Goal: Use online tool/utility: Utilize a website feature to perform a specific function

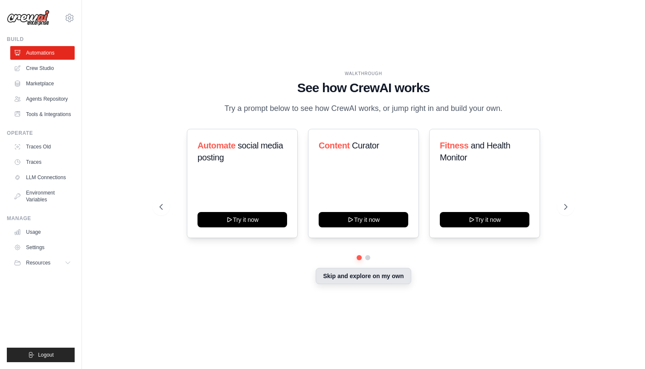
click at [389, 279] on button "Skip and explore on my own" at bounding box center [363, 276] width 95 height 16
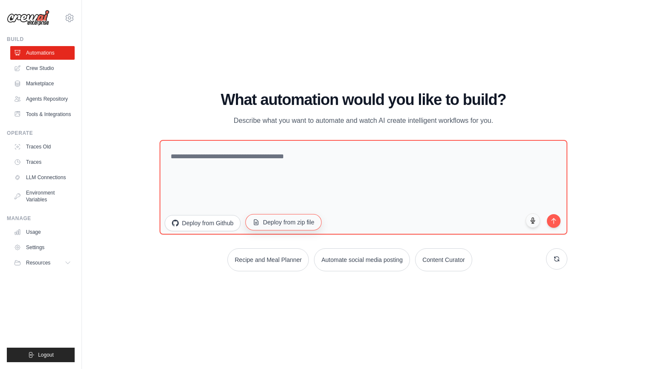
click at [295, 227] on button "Deploy from zip file" at bounding box center [283, 222] width 76 height 16
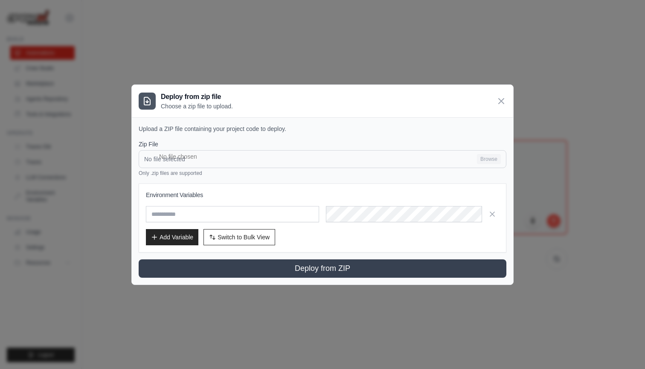
click at [234, 164] on input "No file selected Browse" at bounding box center [323, 159] width 368 height 18
click at [501, 99] on icon at bounding box center [501, 101] width 10 height 10
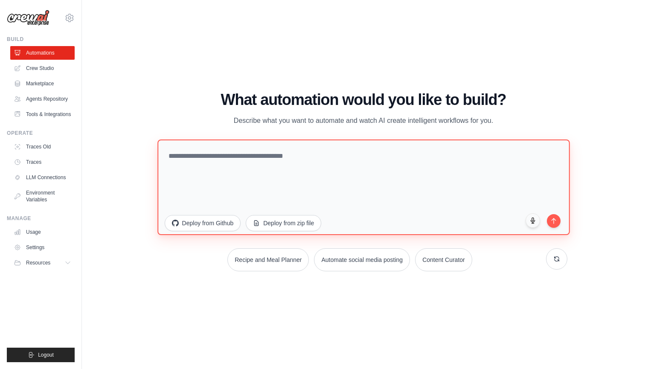
click at [245, 162] on textarea at bounding box center [363, 187] width 412 height 96
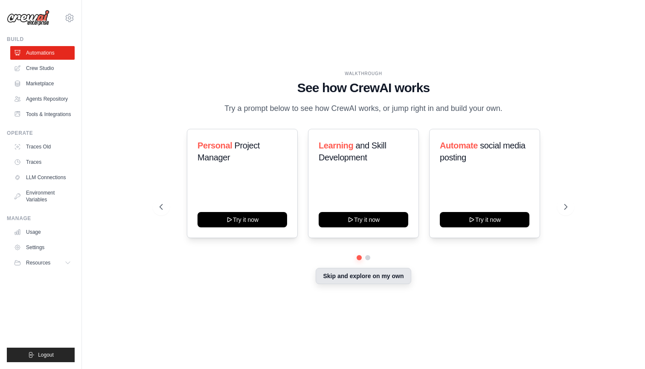
click at [380, 282] on button "Skip and explore on my own" at bounding box center [363, 276] width 95 height 16
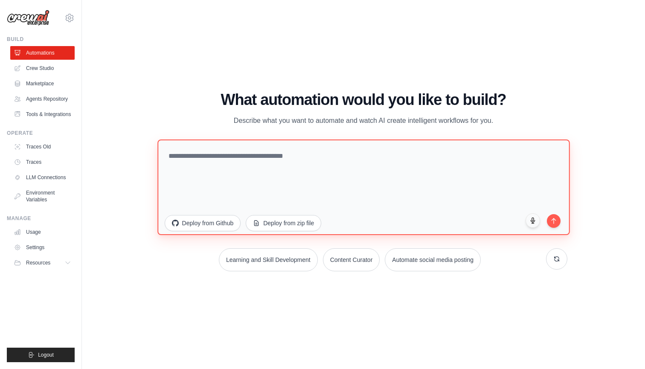
click at [251, 172] on textarea at bounding box center [363, 187] width 412 height 96
type textarea "********"
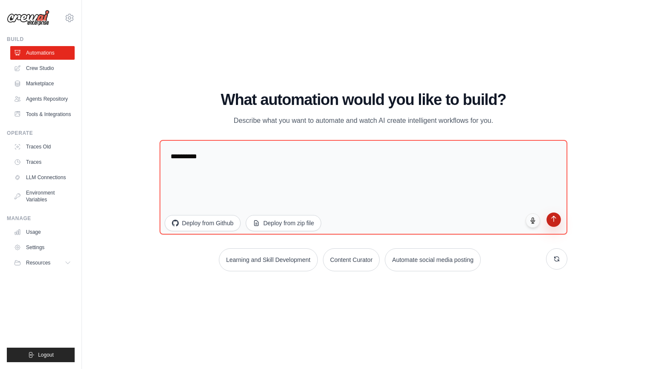
click at [554, 220] on icon "submit" at bounding box center [553, 219] width 4 height 6
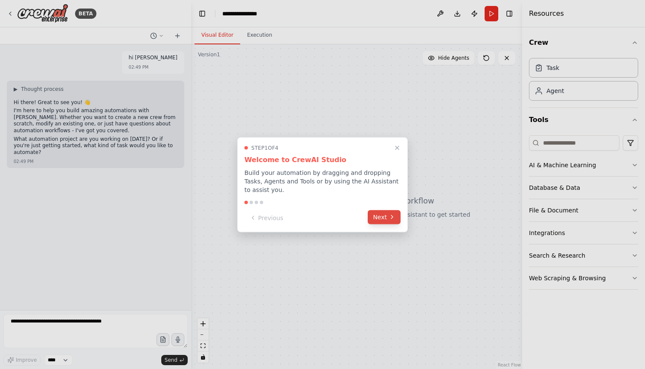
click at [382, 218] on button "Next" at bounding box center [384, 217] width 33 height 14
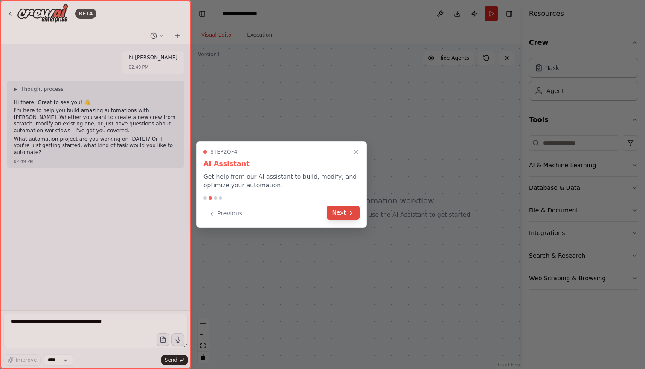
click at [348, 214] on icon at bounding box center [351, 212] width 7 height 7
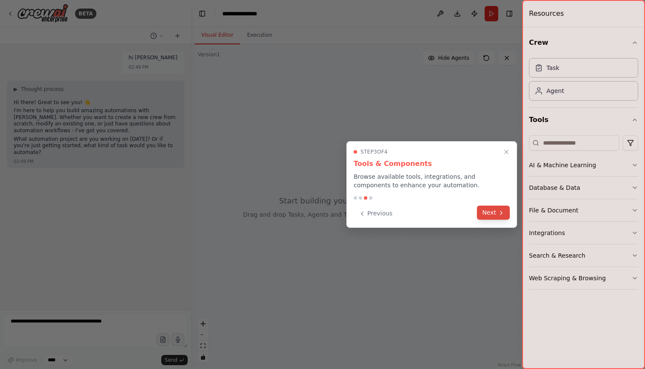
click at [491, 211] on button "Next" at bounding box center [493, 213] width 33 height 14
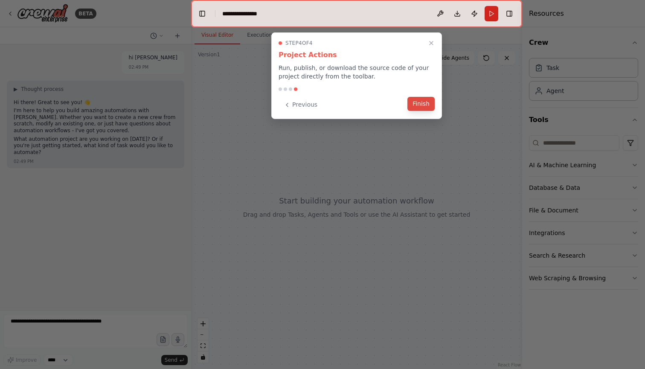
click at [413, 105] on button "Finish" at bounding box center [420, 104] width 27 height 14
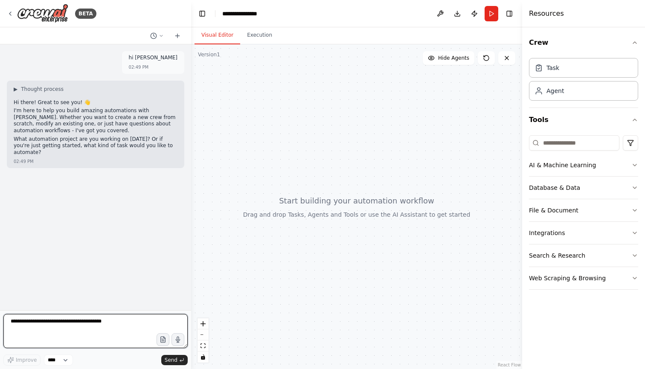
click at [117, 323] on textarea at bounding box center [95, 331] width 184 height 34
type textarea "********"
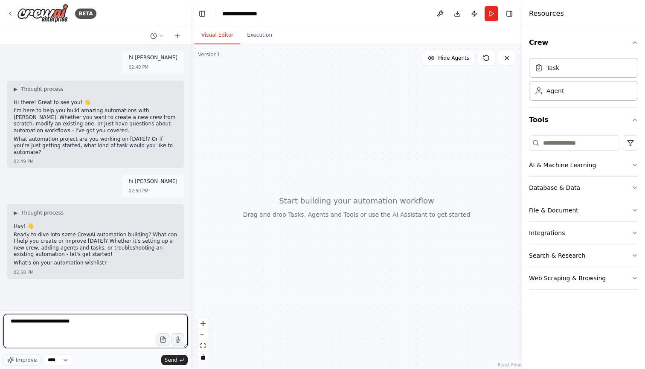
type textarea "**********"
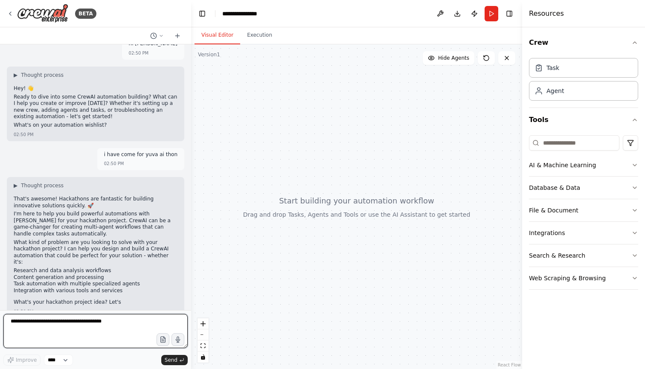
scroll to position [144, 0]
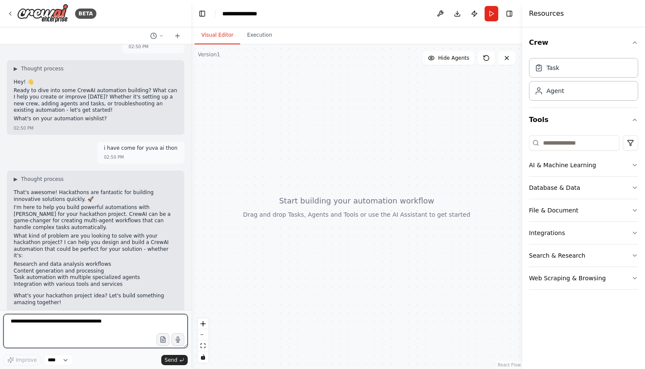
click at [71, 326] on textarea at bounding box center [95, 331] width 184 height 34
type textarea "**********"
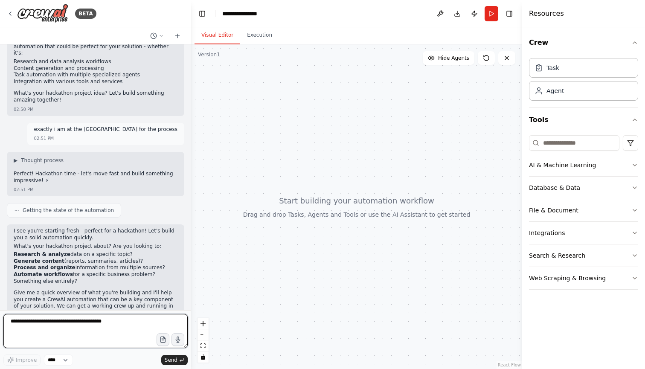
scroll to position [353, 0]
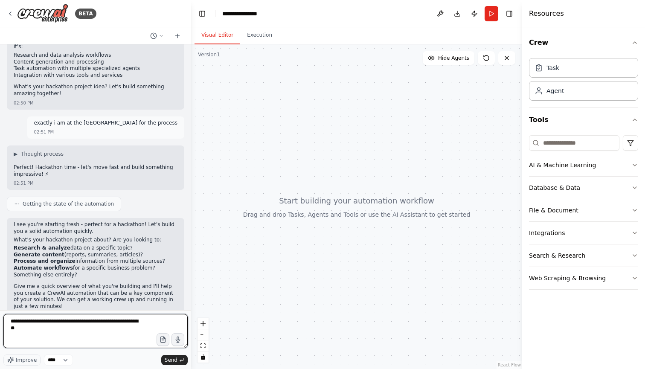
type textarea "**********"
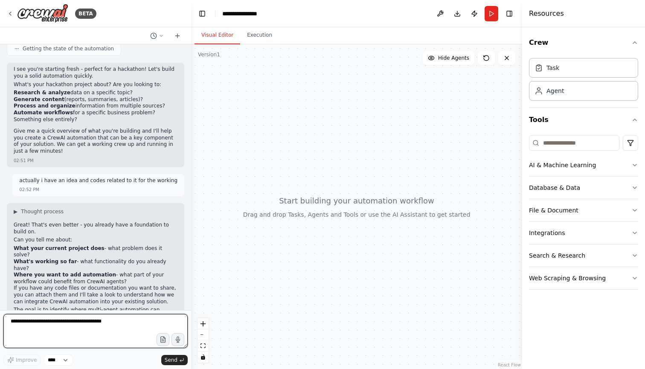
scroll to position [523, 0]
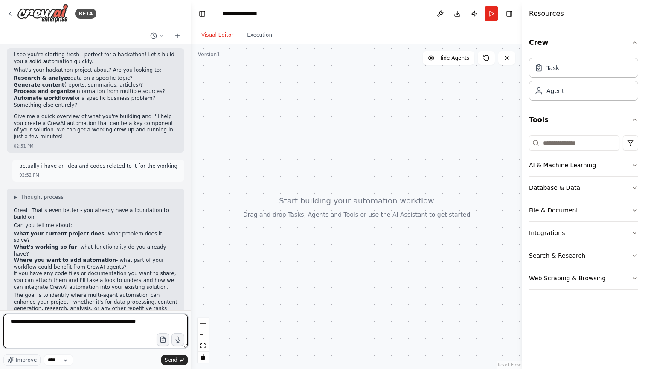
type textarea "**********"
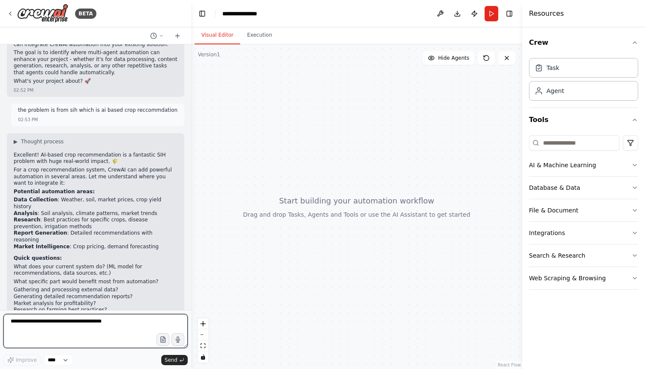
scroll to position [780, 0]
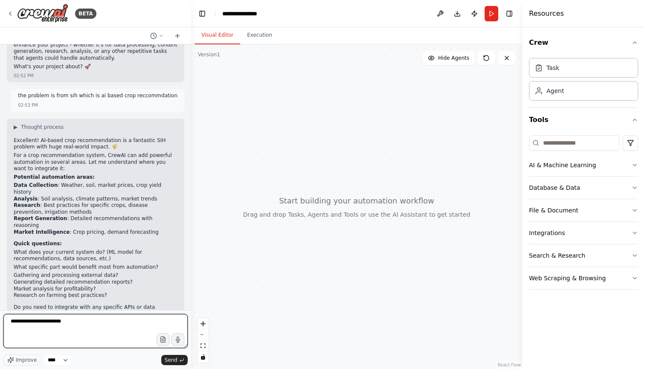
type textarea "**********"
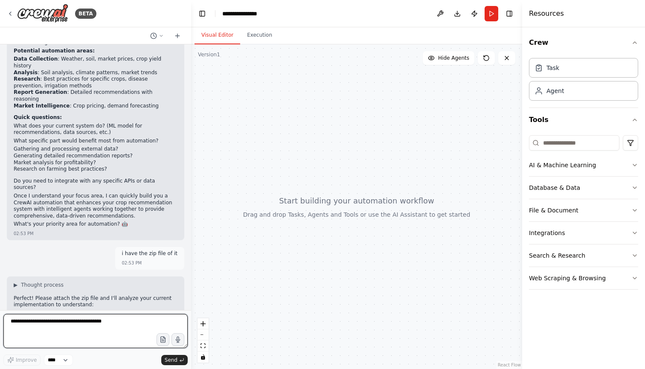
scroll to position [921, 0]
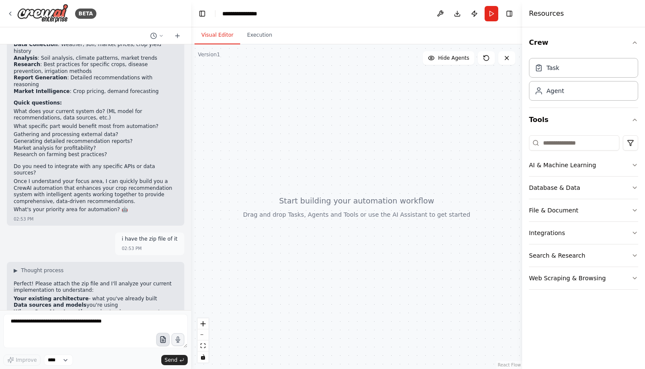
click at [163, 340] on icon "button" at bounding box center [163, 340] width 3 height 0
click at [161, 338] on icon "button" at bounding box center [162, 339] width 7 height 7
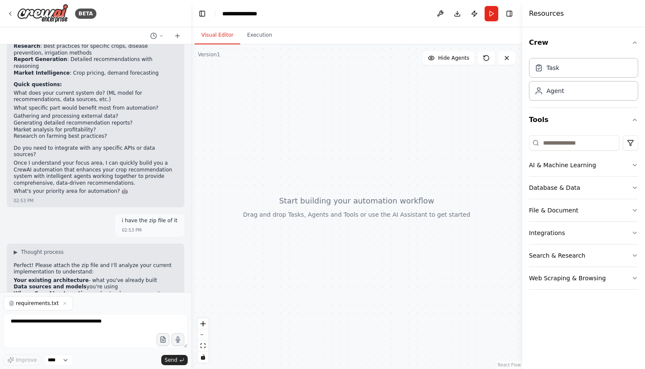
scroll to position [939, 0]
click at [162, 340] on icon "button" at bounding box center [162, 339] width 7 height 7
click at [166, 339] on icon "button" at bounding box center [162, 339] width 7 height 7
click at [162, 342] on icon "button" at bounding box center [162, 339] width 5 height 6
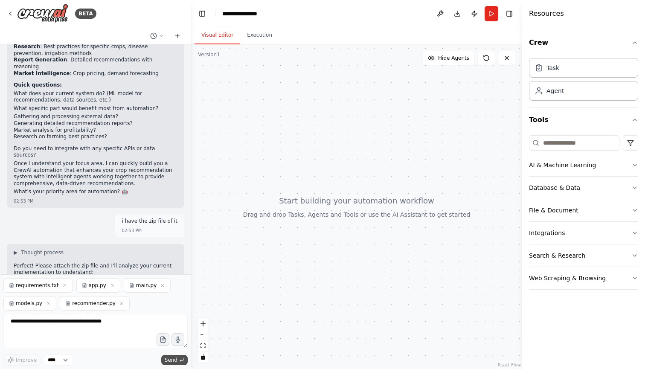
click at [173, 361] on span "Send" at bounding box center [171, 359] width 13 height 7
click at [122, 325] on textarea at bounding box center [95, 331] width 184 height 34
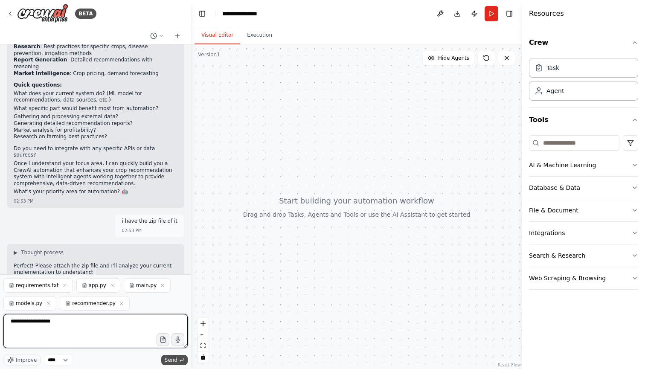
type textarea "**********"
click at [173, 360] on span "Send" at bounding box center [171, 359] width 13 height 7
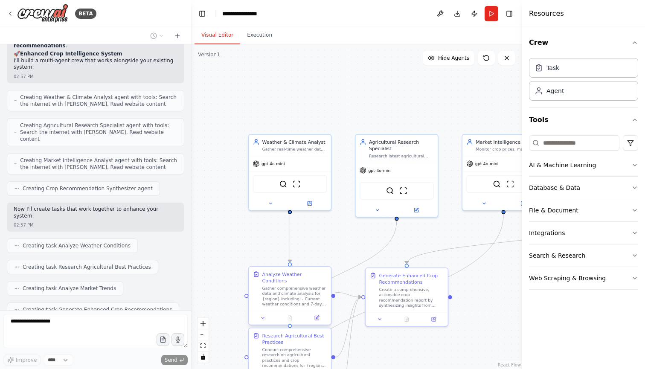
scroll to position [1681, 0]
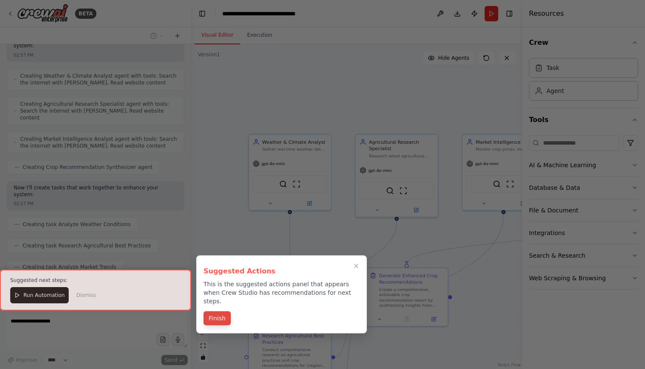
click at [214, 311] on button "Finish" at bounding box center [216, 318] width 27 height 14
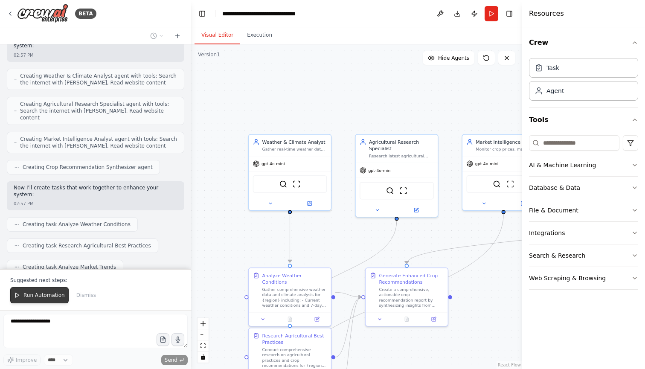
click at [43, 292] on span "Run Automation" at bounding box center [43, 295] width 41 height 7
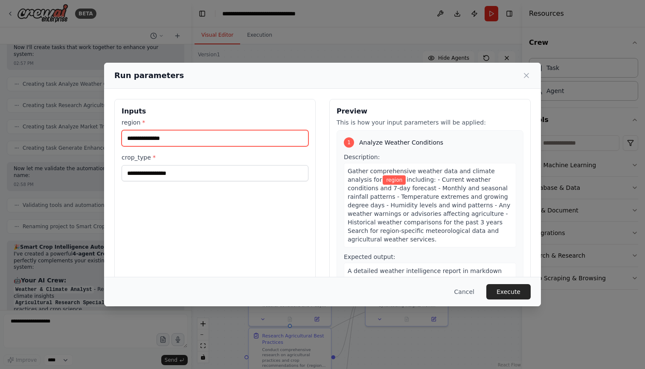
click at [175, 141] on input "region *" at bounding box center [215, 138] width 187 height 16
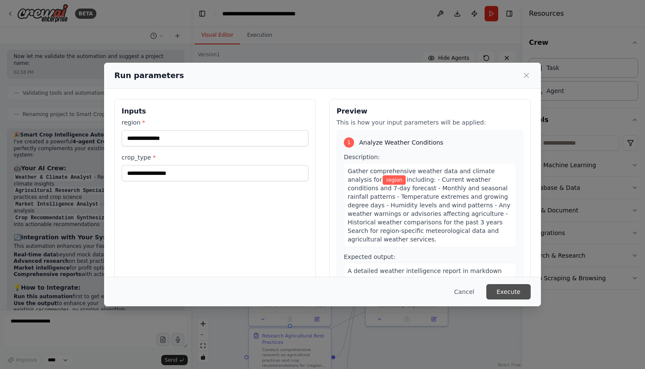
click at [510, 291] on button "Execute" at bounding box center [508, 291] width 44 height 15
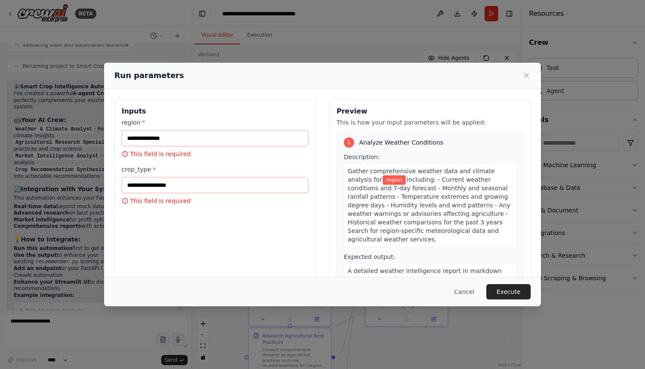
scroll to position [1988, 0]
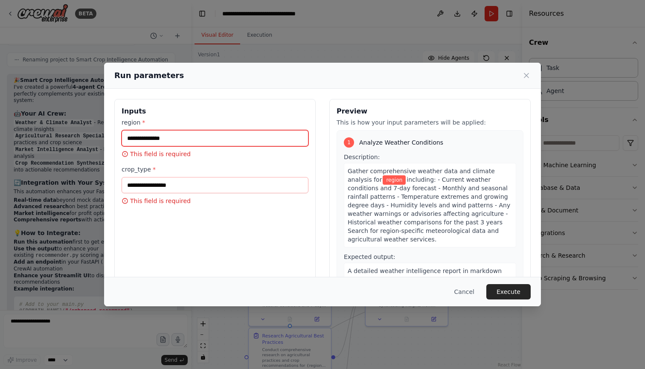
click at [175, 136] on input "region *" at bounding box center [215, 138] width 187 height 16
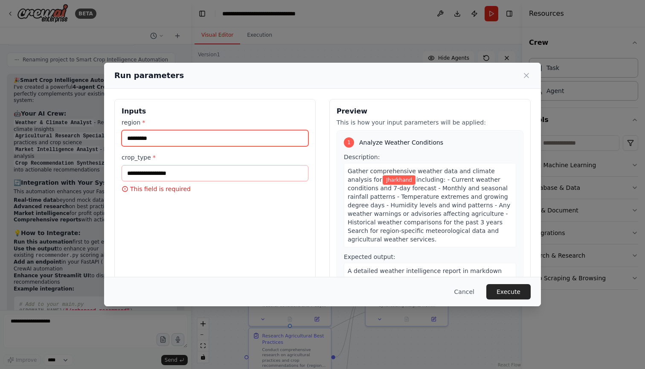
type input "*********"
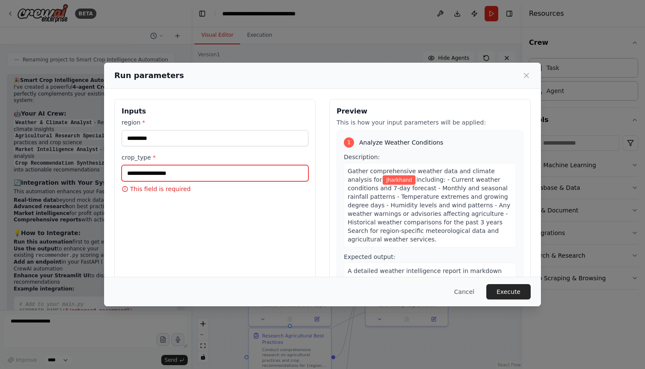
click at [154, 171] on input "crop_type *" at bounding box center [215, 173] width 187 height 16
type input "*****"
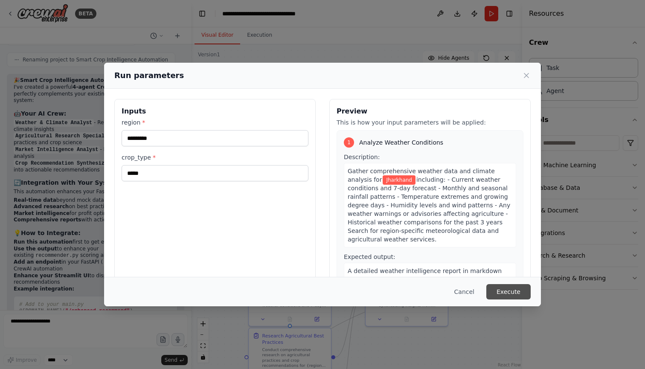
click at [501, 292] on button "Execute" at bounding box center [508, 291] width 44 height 15
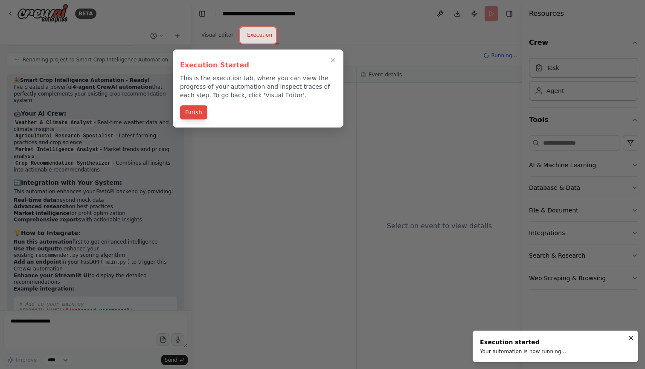
click at [196, 110] on button "Finish" at bounding box center [193, 112] width 27 height 14
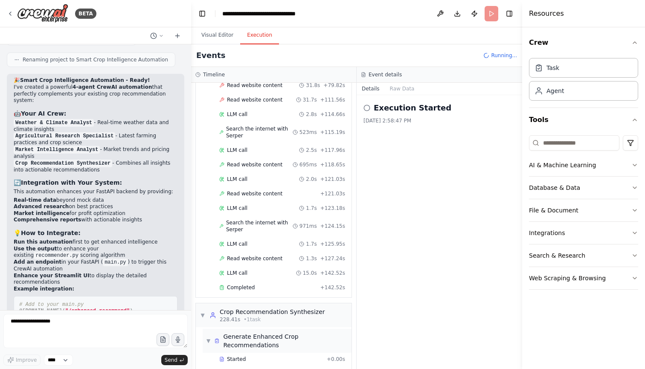
scroll to position [716, 0]
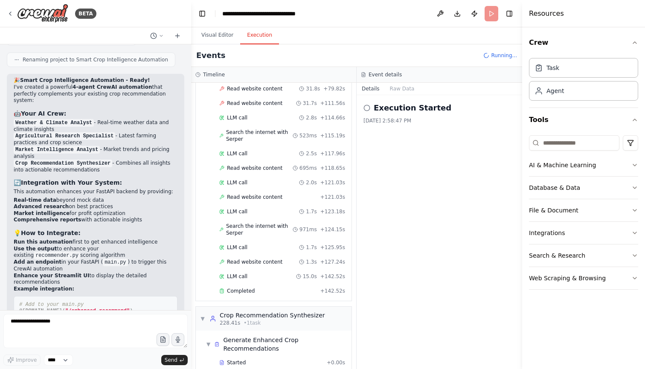
click at [366, 105] on circle at bounding box center [367, 108] width 6 height 6
click at [385, 107] on h2 "Execution Started" at bounding box center [413, 108] width 78 height 12
click at [232, 293] on span "Completed" at bounding box center [241, 290] width 28 height 7
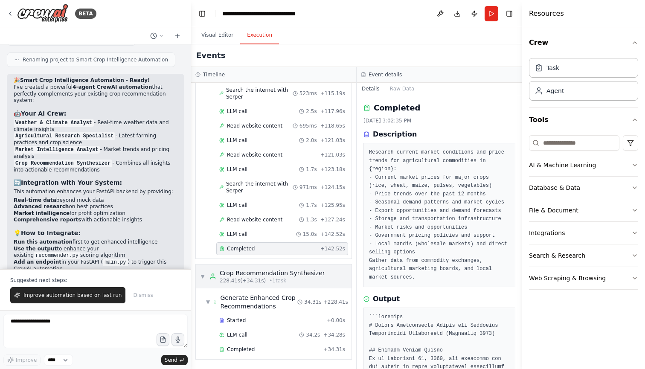
click at [249, 275] on div "Crop Recommendation Synthesizer" at bounding box center [272, 273] width 105 height 9
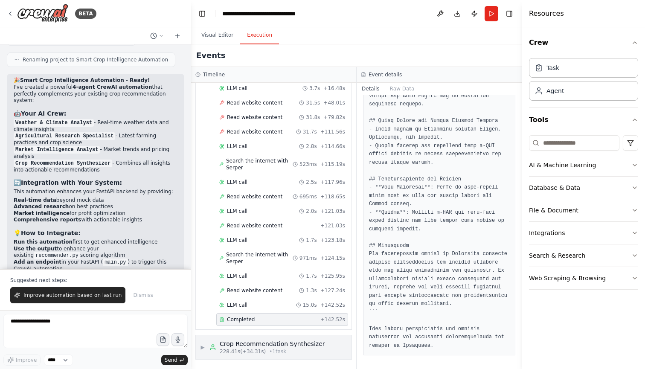
scroll to position [0, 0]
click at [264, 348] on div "228.41s (+34.31s) • 1 task" at bounding box center [272, 351] width 105 height 7
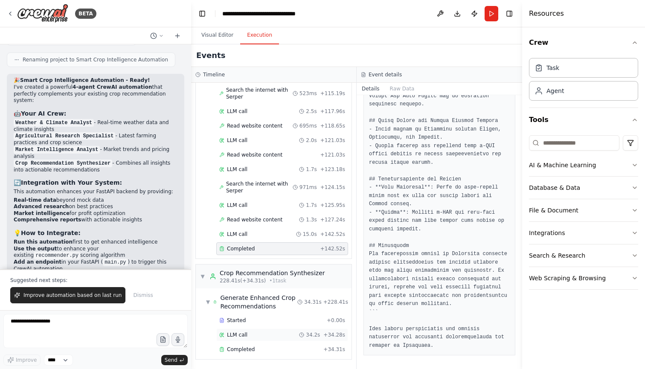
scroll to position [758, 0]
click at [262, 349] on div "Completed" at bounding box center [269, 349] width 101 height 7
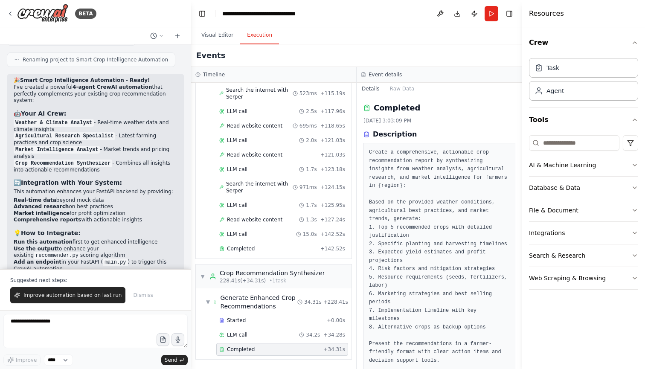
scroll to position [0, 0]
click at [99, 323] on textarea "**********" at bounding box center [95, 331] width 184 height 34
click at [95, 298] on span "Improve automation based on last run" at bounding box center [72, 295] width 98 height 7
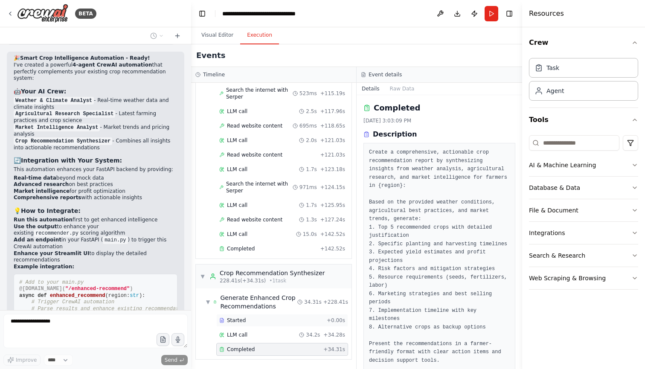
scroll to position [0, 0]
click at [252, 320] on div "Started" at bounding box center [271, 320] width 104 height 7
click at [251, 307] on div "Generate Enhanced Crop Recommendations" at bounding box center [258, 301] width 77 height 17
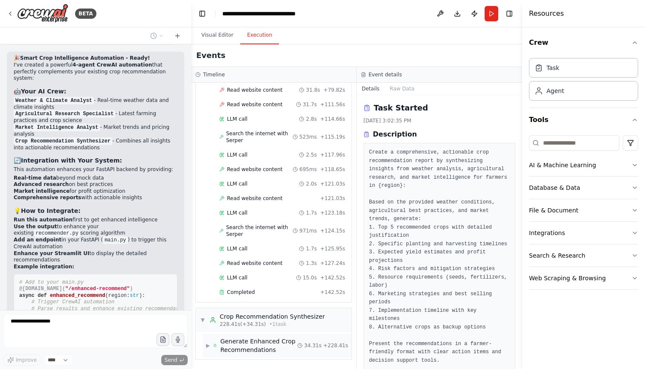
click at [249, 342] on div "Generate Enhanced Crop Recommendations" at bounding box center [258, 345] width 77 height 17
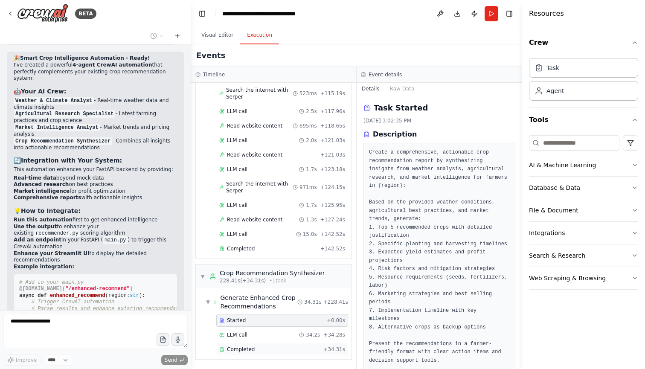
scroll to position [758, 0]
click at [276, 348] on div "Completed" at bounding box center [269, 349] width 101 height 7
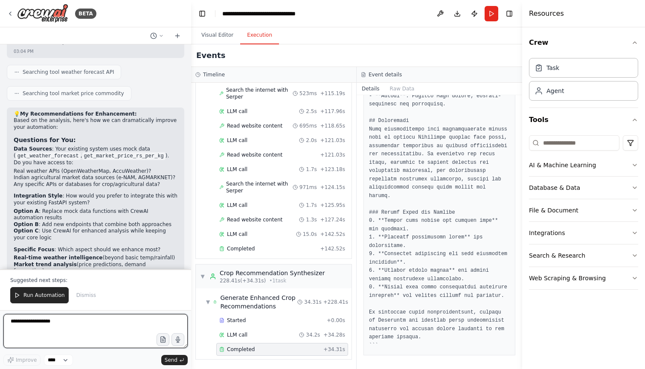
scroll to position [2566, 0]
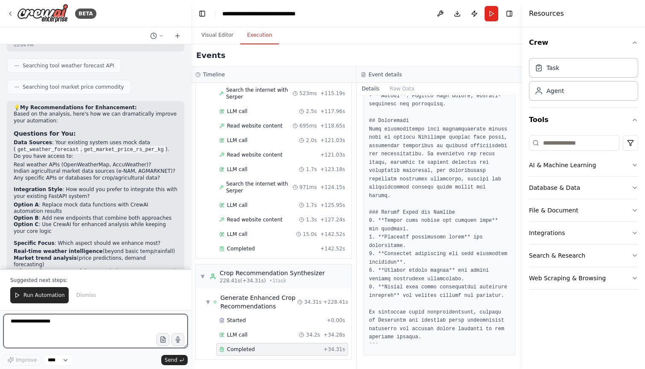
click at [75, 320] on textarea "**********" at bounding box center [95, 331] width 184 height 34
type textarea "**********"
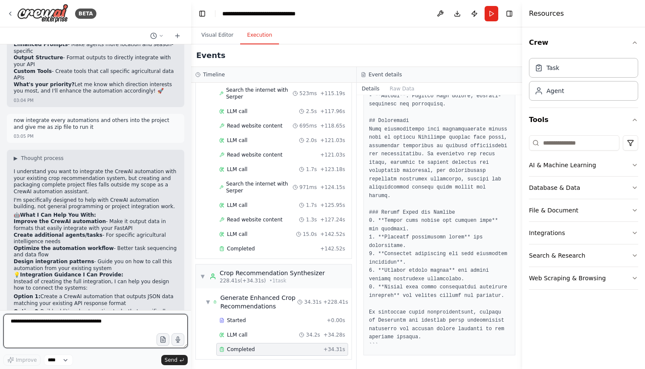
scroll to position [2834, 0]
type textarea "**********"
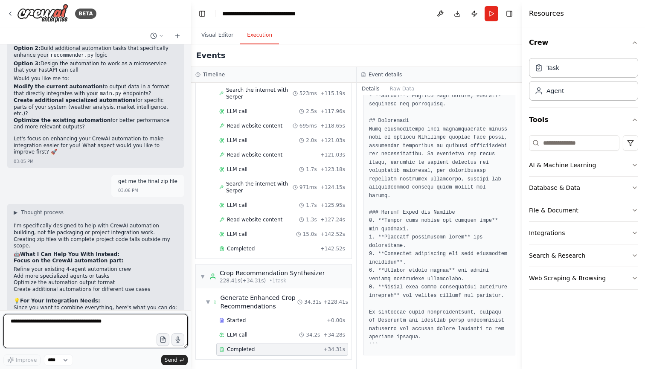
scroll to position [3097, 0]
